Goal: Submit feedback/report problem

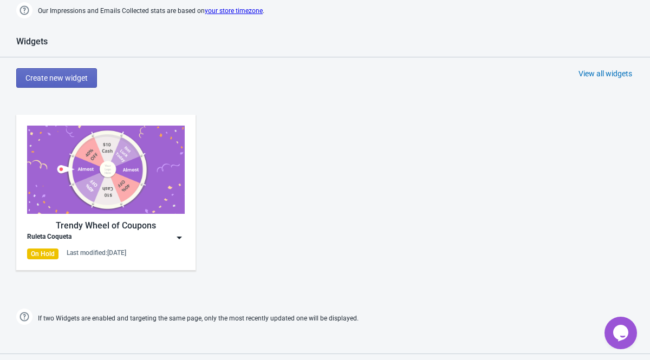
scroll to position [444, 0]
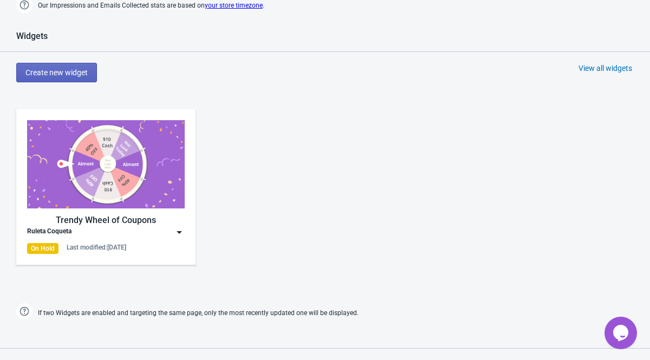
click at [181, 225] on div "Trendy Wheel of Coupons" at bounding box center [106, 220] width 158 height 13
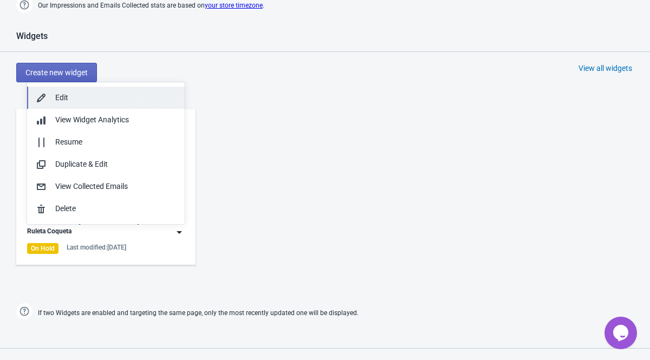
click at [159, 105] on button "Edit" at bounding box center [106, 98] width 158 height 22
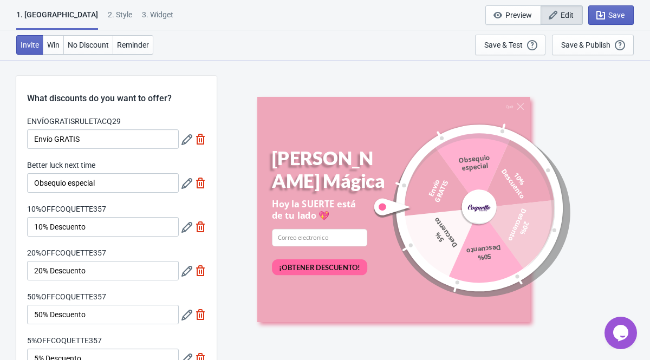
click at [622, 335] on icon "Chat widget" at bounding box center [620, 333] width 15 height 16
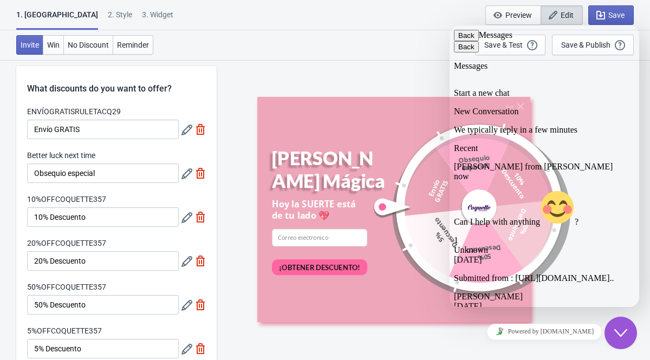
scroll to position [34, 0]
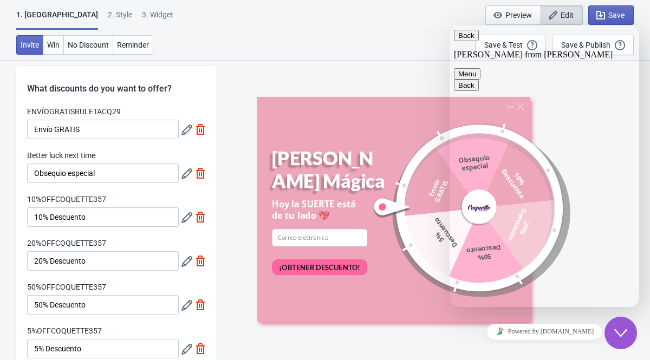
click at [470, 41] on button "Back" at bounding box center [466, 35] width 25 height 11
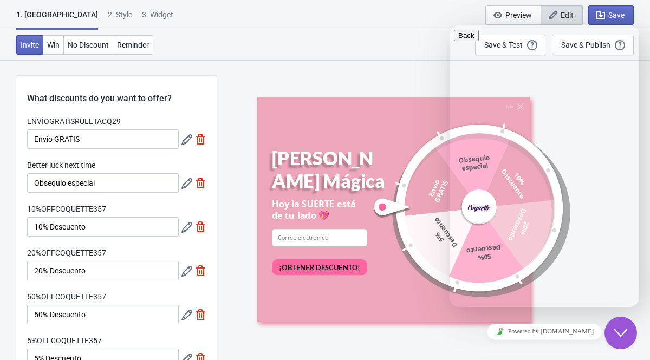
scroll to position [67, 0]
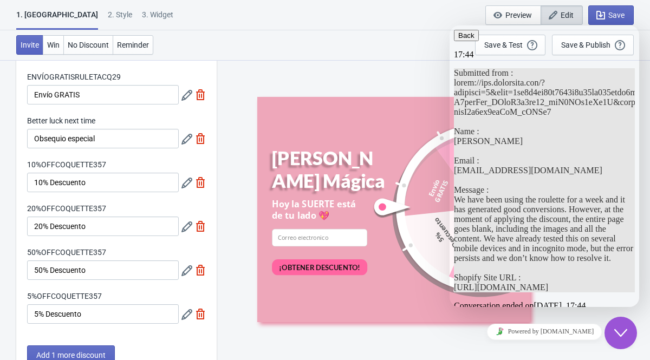
scroll to position [0, 0]
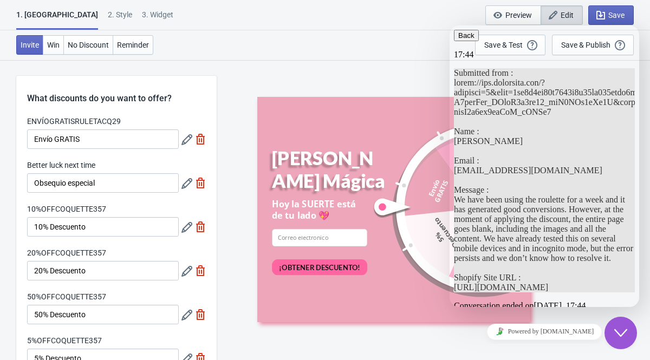
click at [458, 36] on icon "button" at bounding box center [458, 35] width 0 height 8
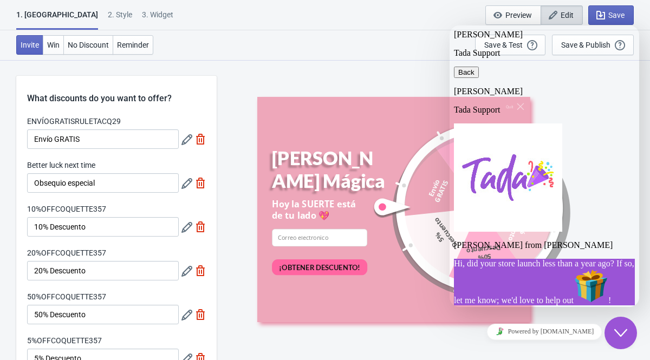
scroll to position [55, 0]
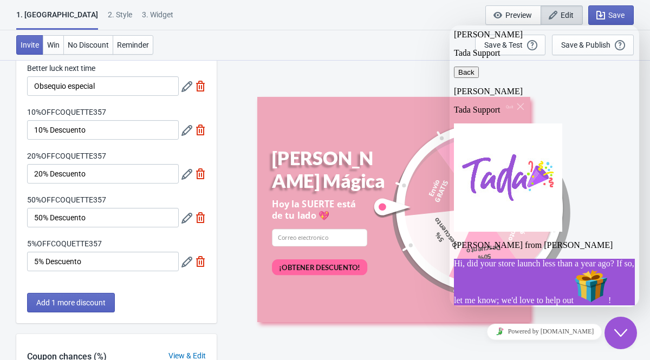
scroll to position [0, 0]
click at [458, 68] on icon "button" at bounding box center [458, 72] width 0 height 8
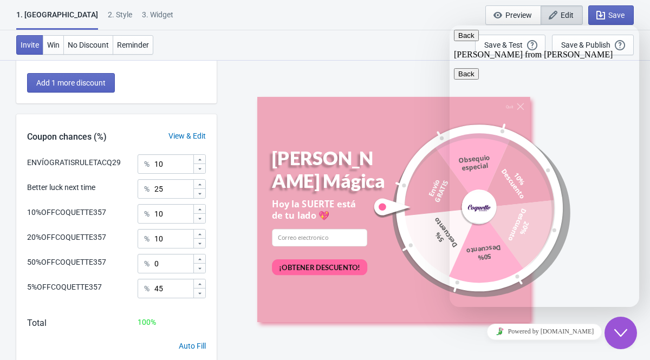
scroll to position [324, 0]
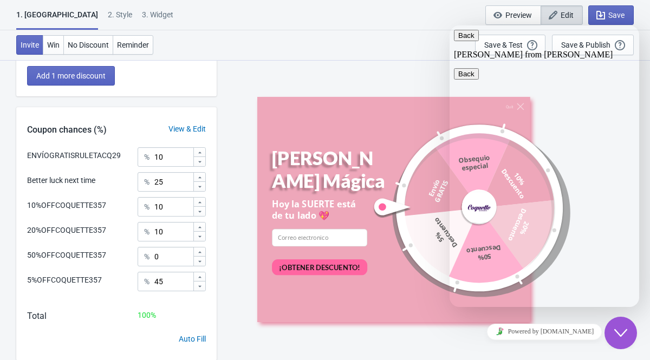
click at [469, 41] on button "Back" at bounding box center [466, 35] width 25 height 11
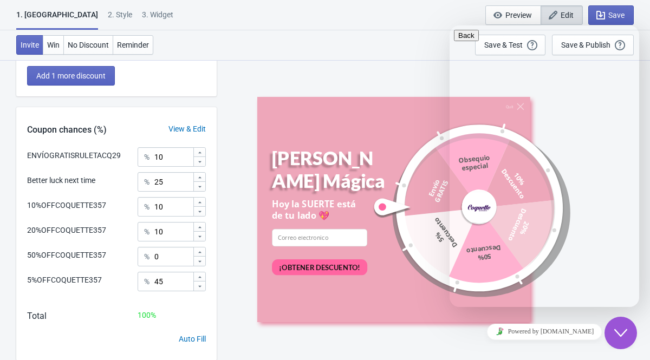
scroll to position [67, 0]
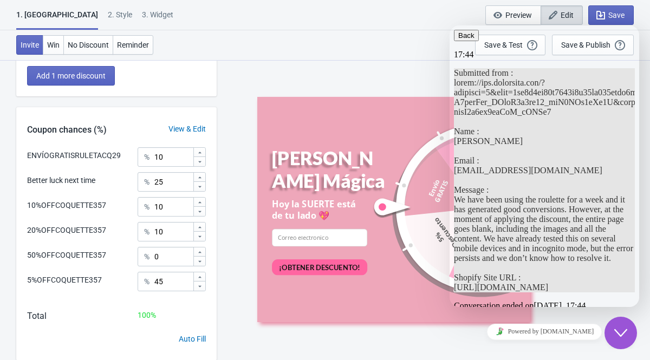
scroll to position [597, 0]
drag, startPoint x: 547, startPoint y: 223, endPoint x: 503, endPoint y: 105, distance: 126.0
click at [503, 105] on p "Submitted from : Name : [PERSON_NAME] Email : [EMAIL_ADDRESS][DOMAIN_NAME] Mess…" at bounding box center [544, 180] width 181 height 224
copy span "We have been using the roulette for a week and it has generated good conversion…"
click at [458, 40] on icon "button" at bounding box center [458, 35] width 0 height 8
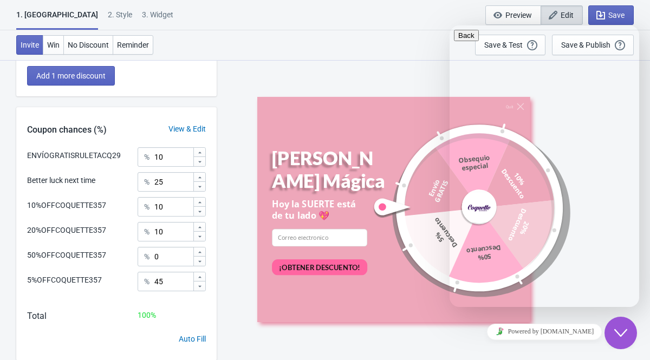
paste textarea "We have been using the roulette for a week and it has generated good conversion…"
type textarea "We have been using the roulette for a week and it has generated good conversion…"
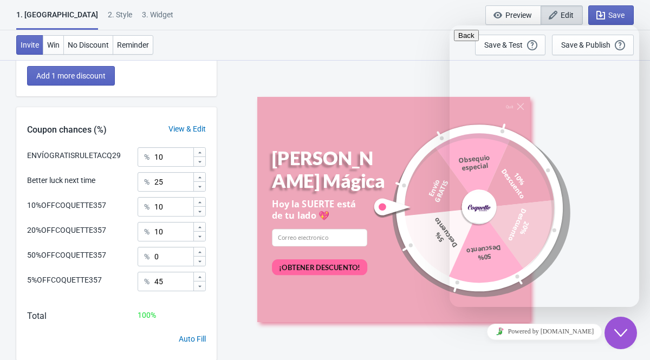
paste input "[URL][DOMAIN_NAME]"
type input "[URL][DOMAIN_NAME]"
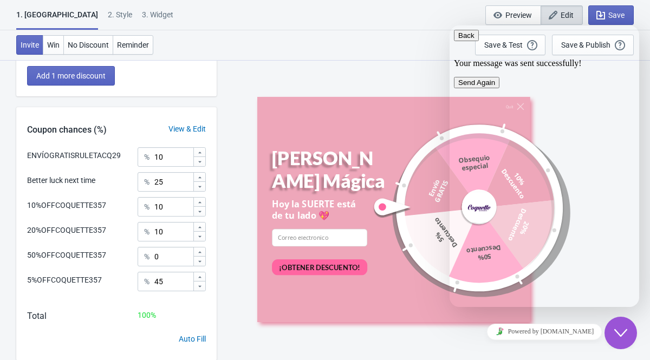
click at [458, 38] on icon "button" at bounding box center [458, 35] width 0 height 8
click at [499, 88] on button "Send Again" at bounding box center [476, 82] width 45 height 11
